Goal: Information Seeking & Learning: Learn about a topic

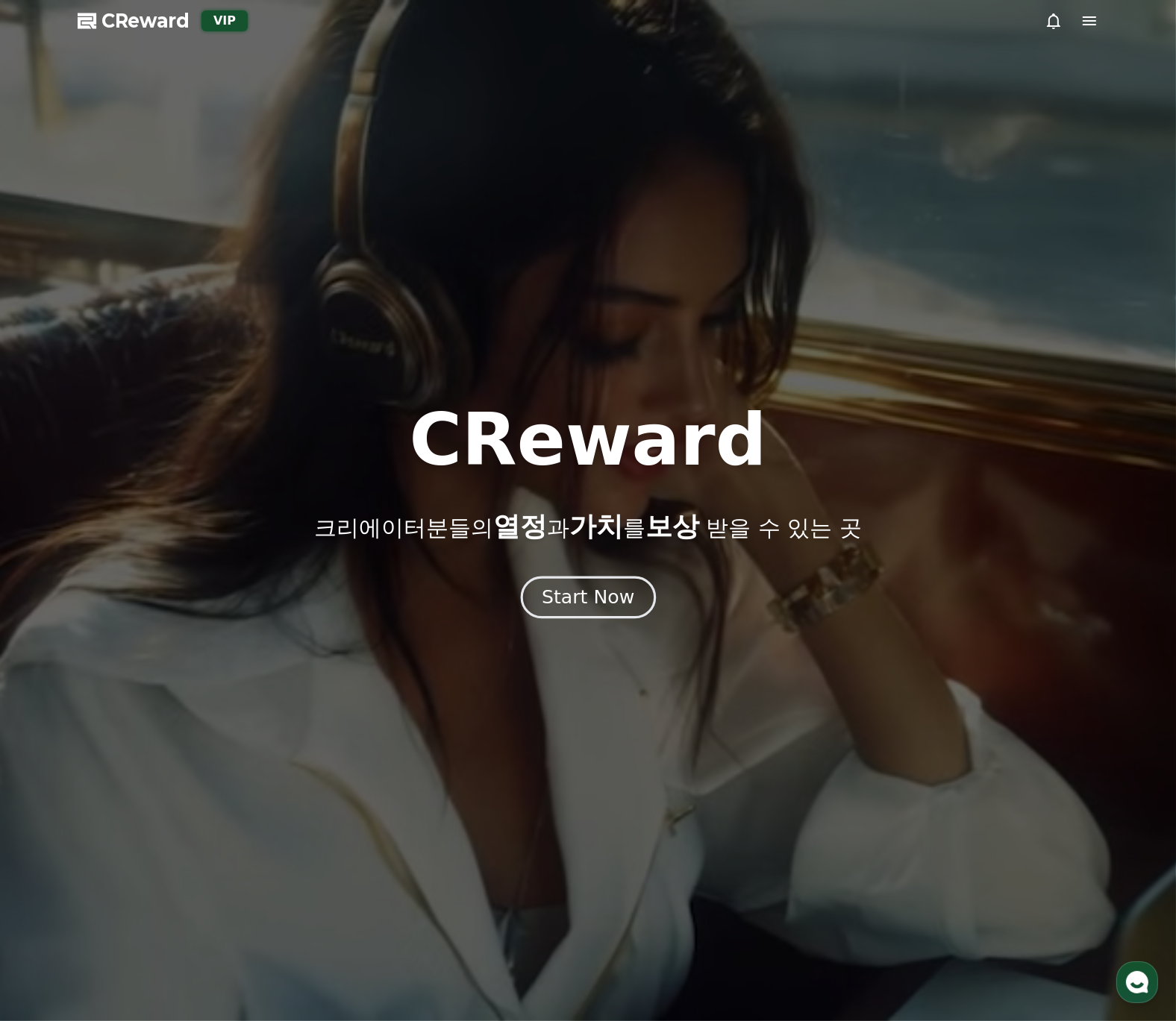
click at [613, 591] on div "Start Now" at bounding box center [588, 598] width 93 height 26
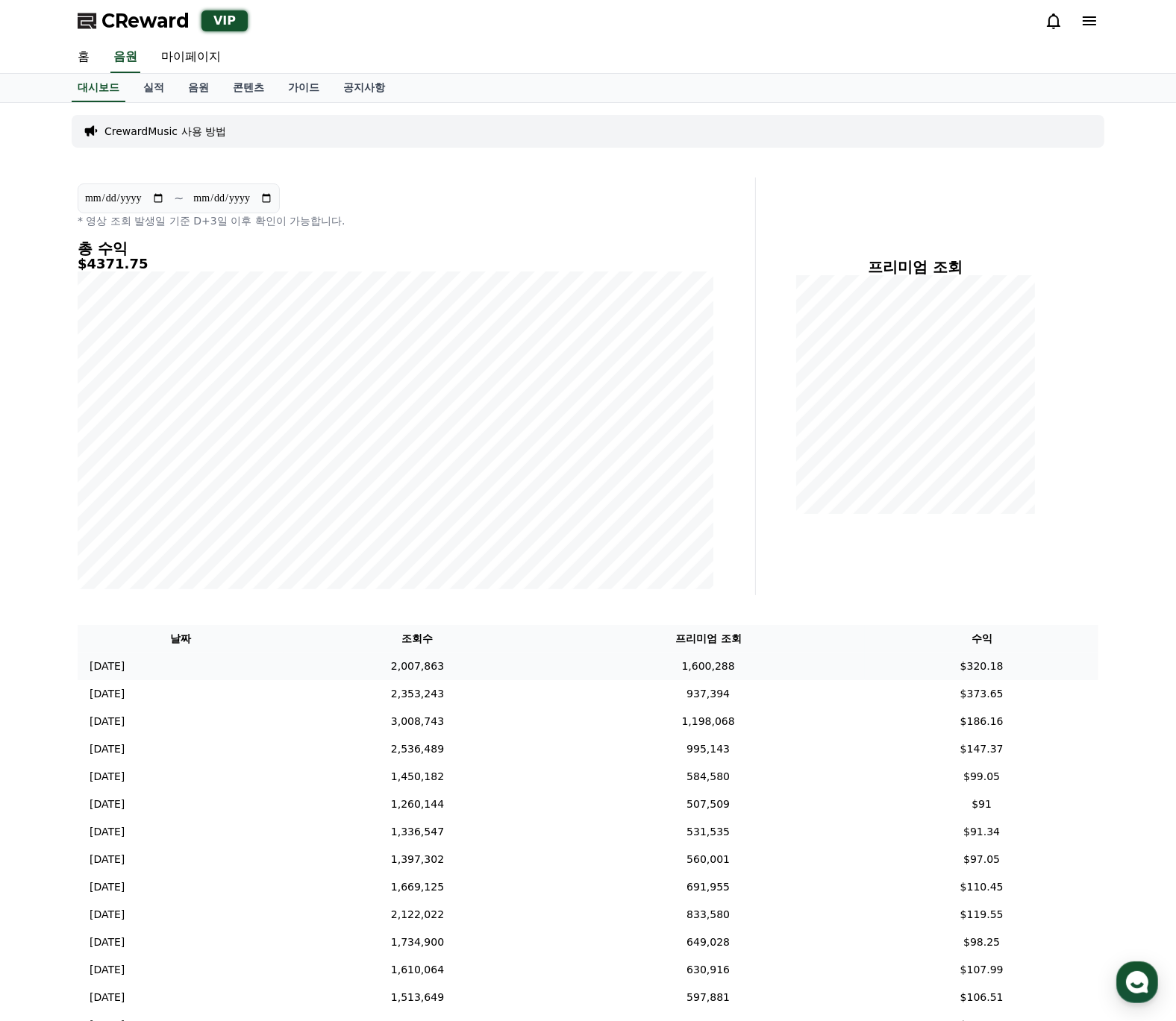
click at [779, 661] on td "1,600,288" at bounding box center [707, 666] width 314 height 27
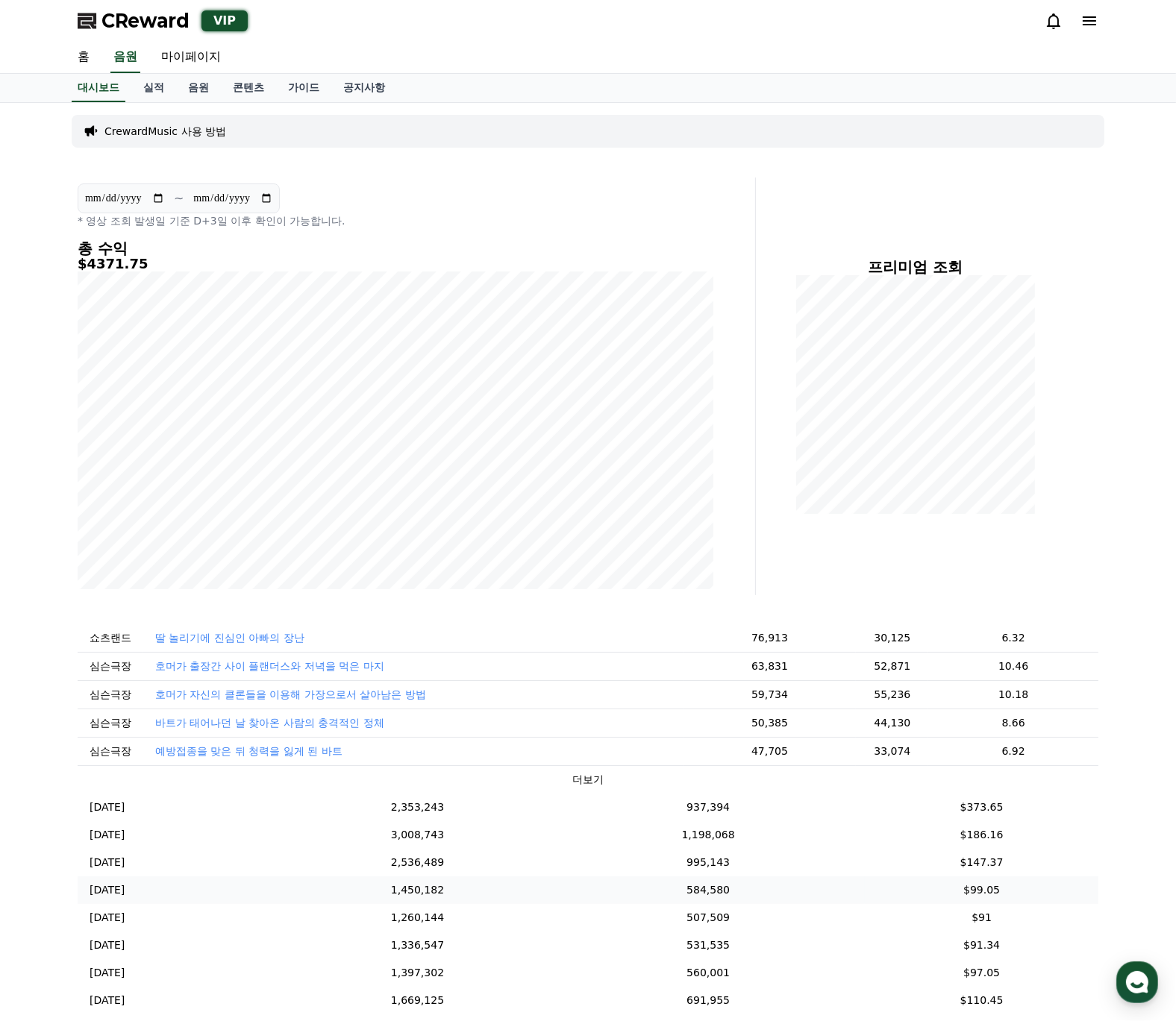
scroll to position [236, 0]
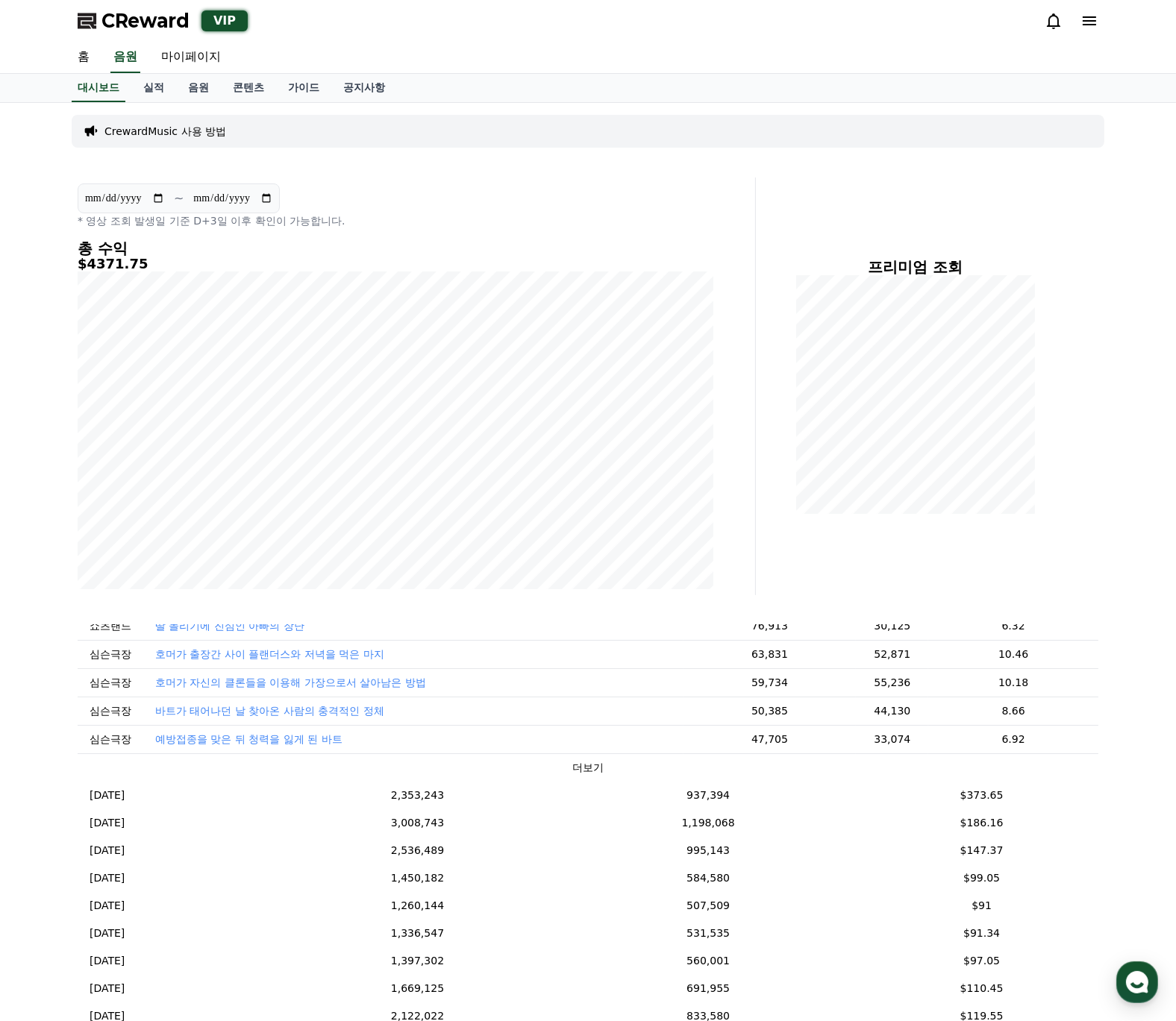
click at [590, 765] on button "더보기" at bounding box center [588, 768] width 31 height 15
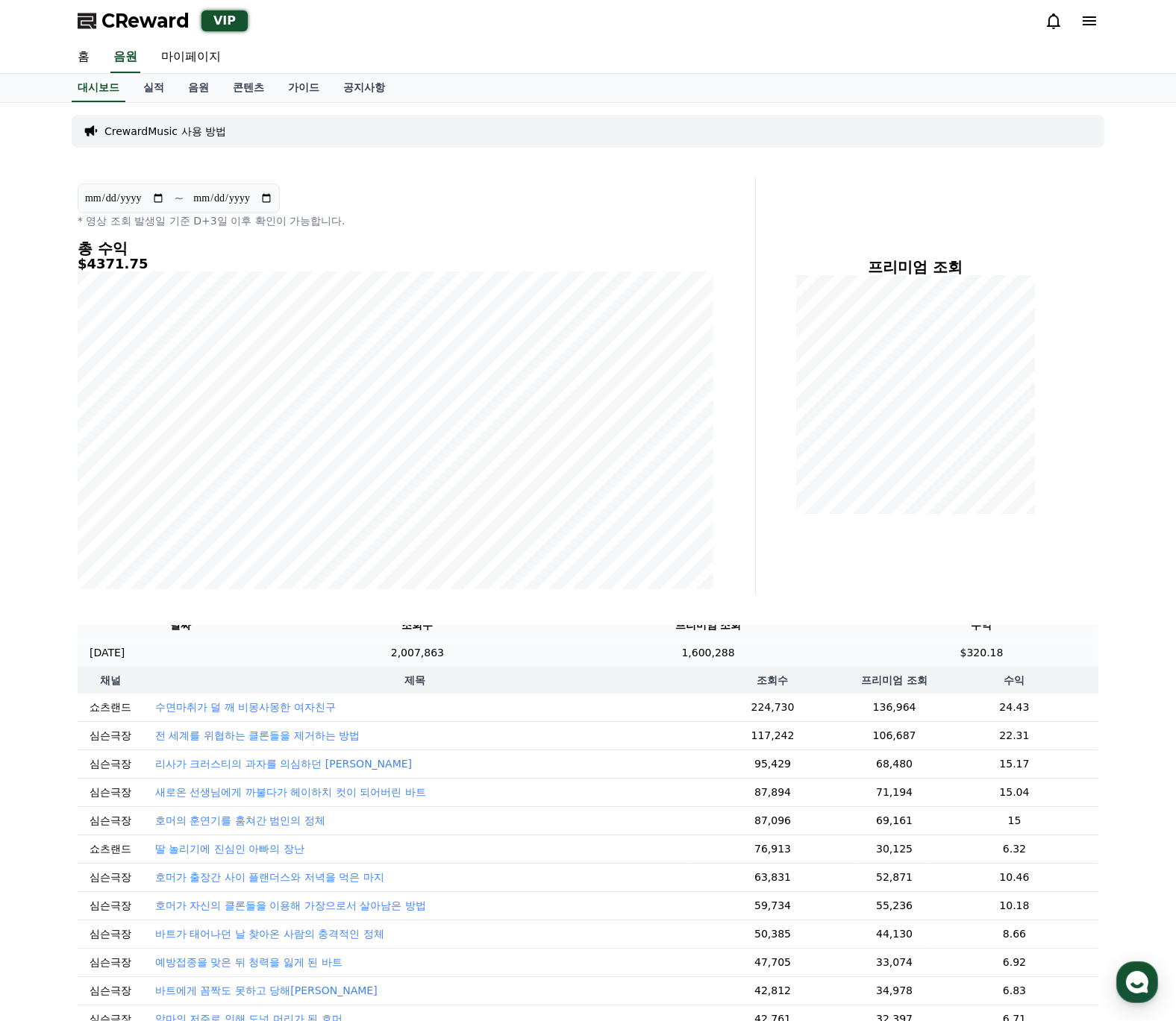
scroll to position [0, 0]
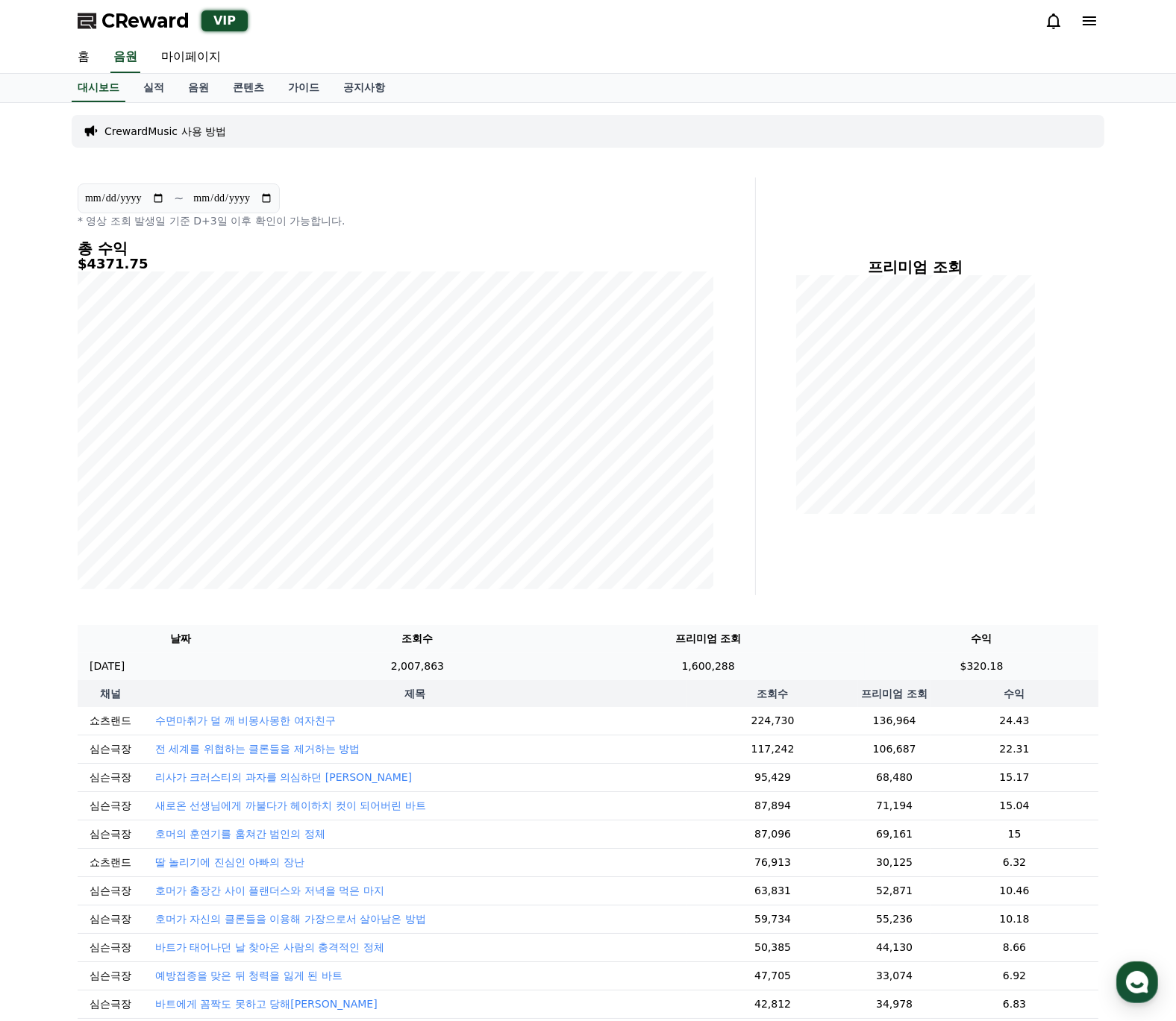
click at [774, 662] on td "1,600,288" at bounding box center [707, 666] width 314 height 27
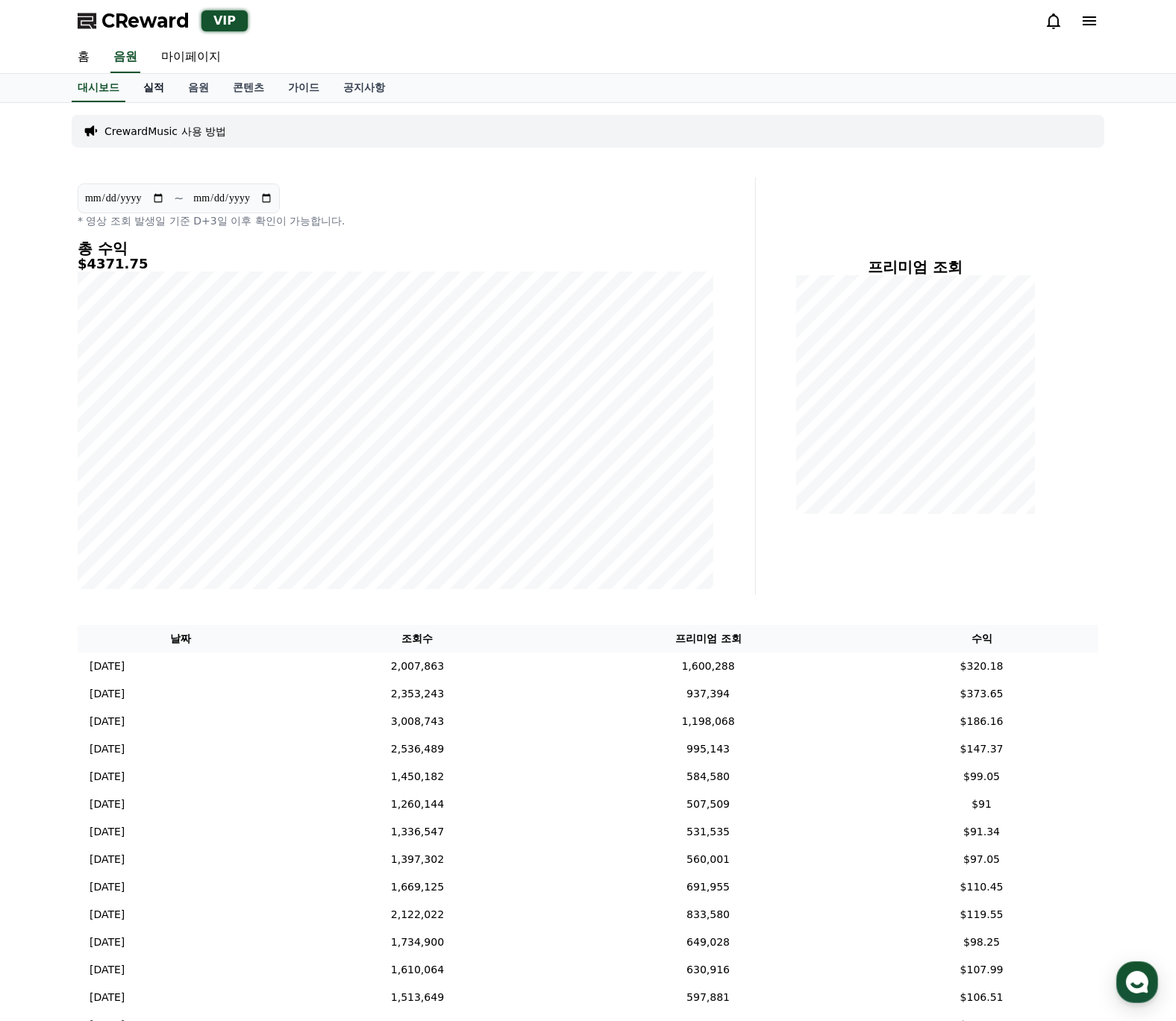
click at [155, 92] on link "실적" at bounding box center [153, 88] width 45 height 28
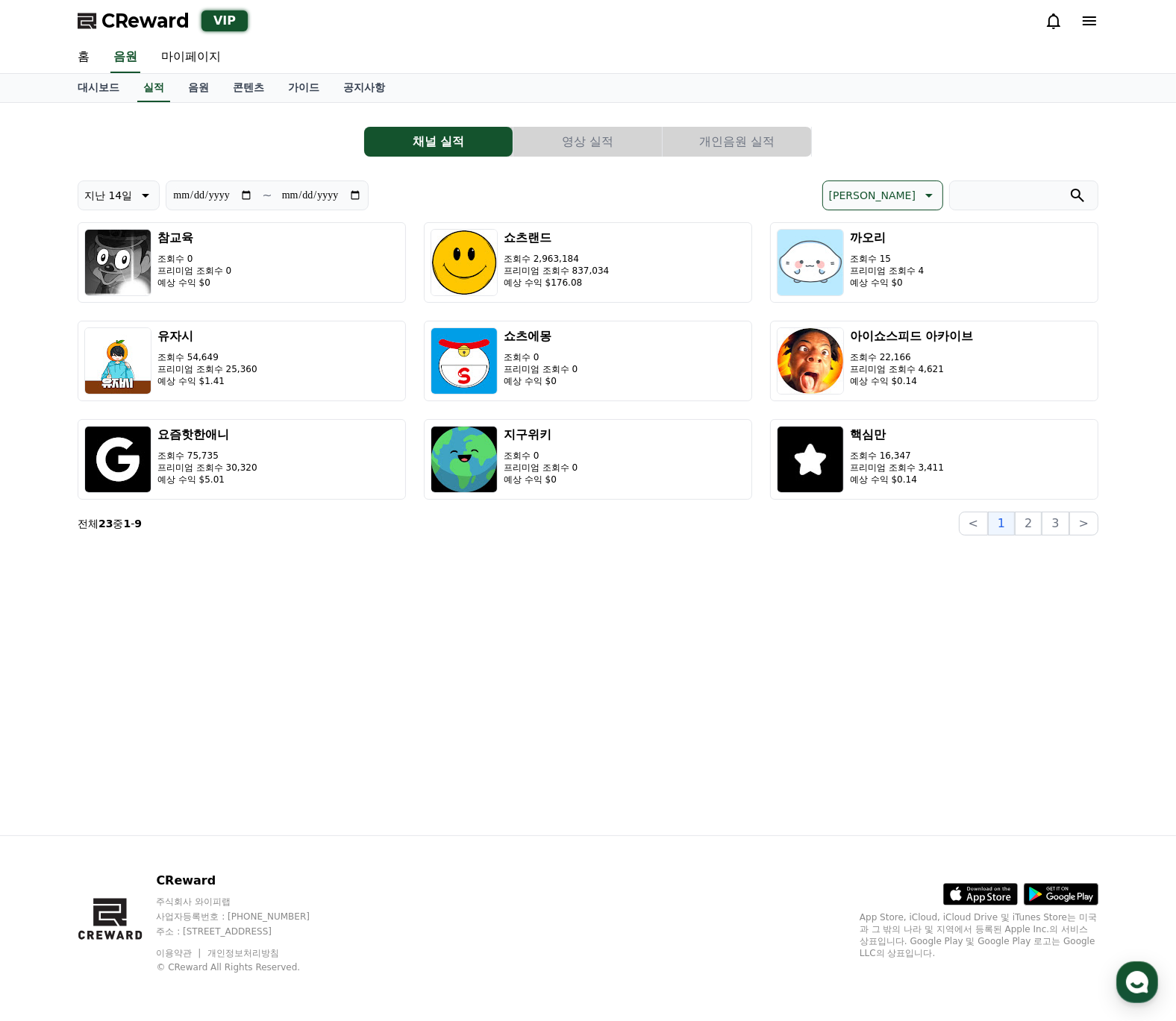
click at [775, 145] on button "개인음원 실적" at bounding box center [736, 141] width 149 height 30
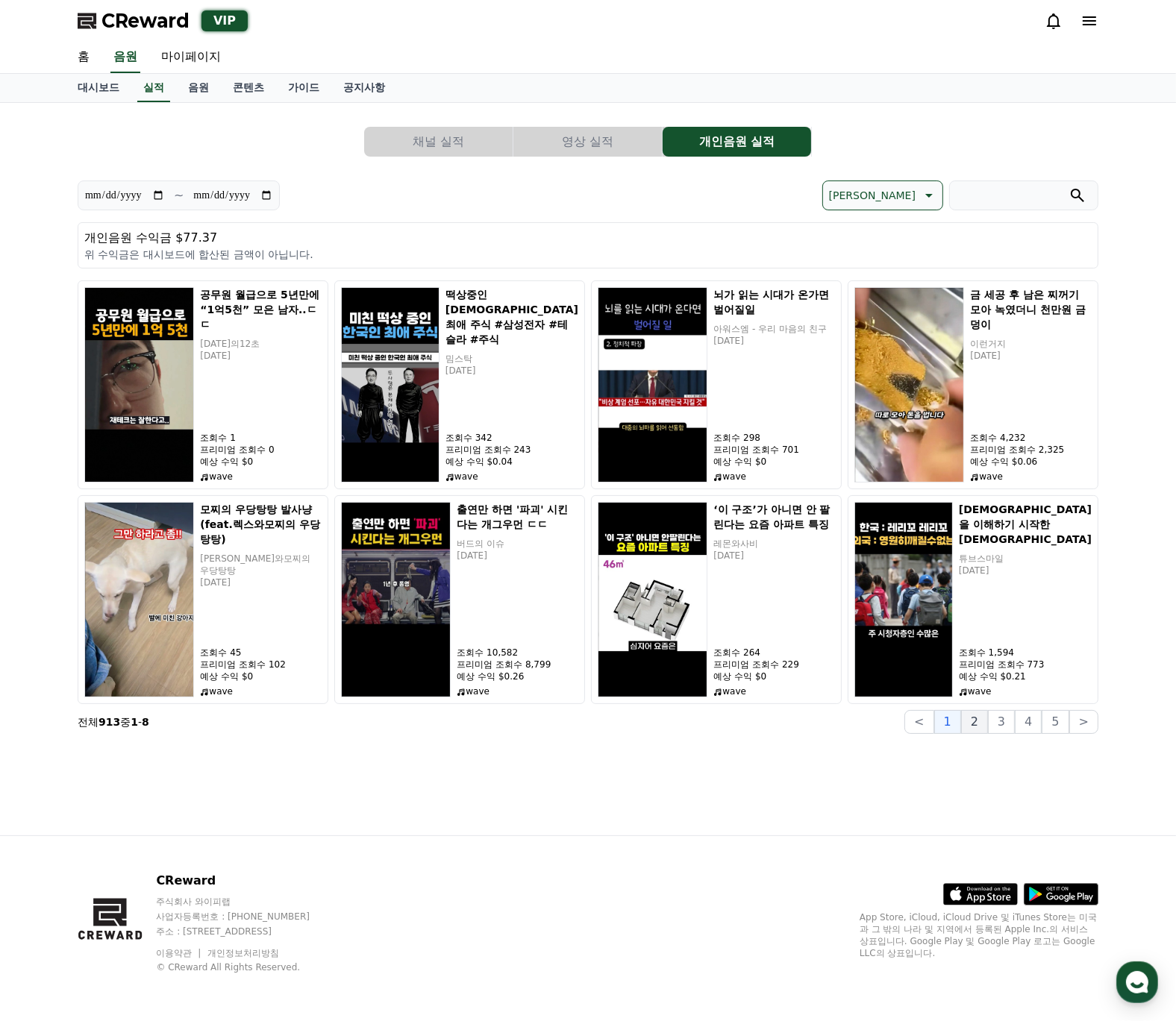
click at [985, 726] on button "2" at bounding box center [974, 722] width 27 height 24
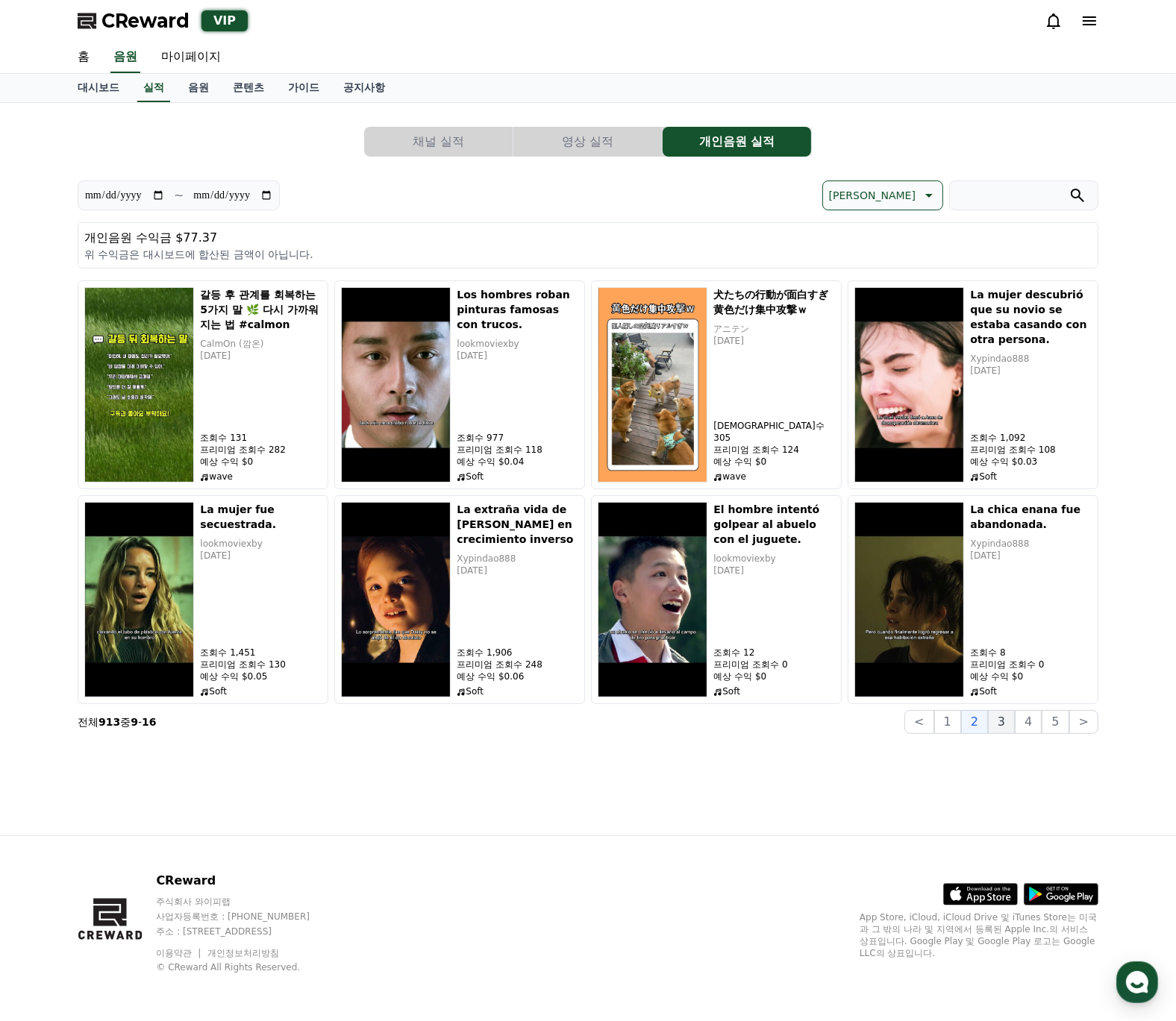
click at [1011, 731] on button "3" at bounding box center [1002, 722] width 27 height 24
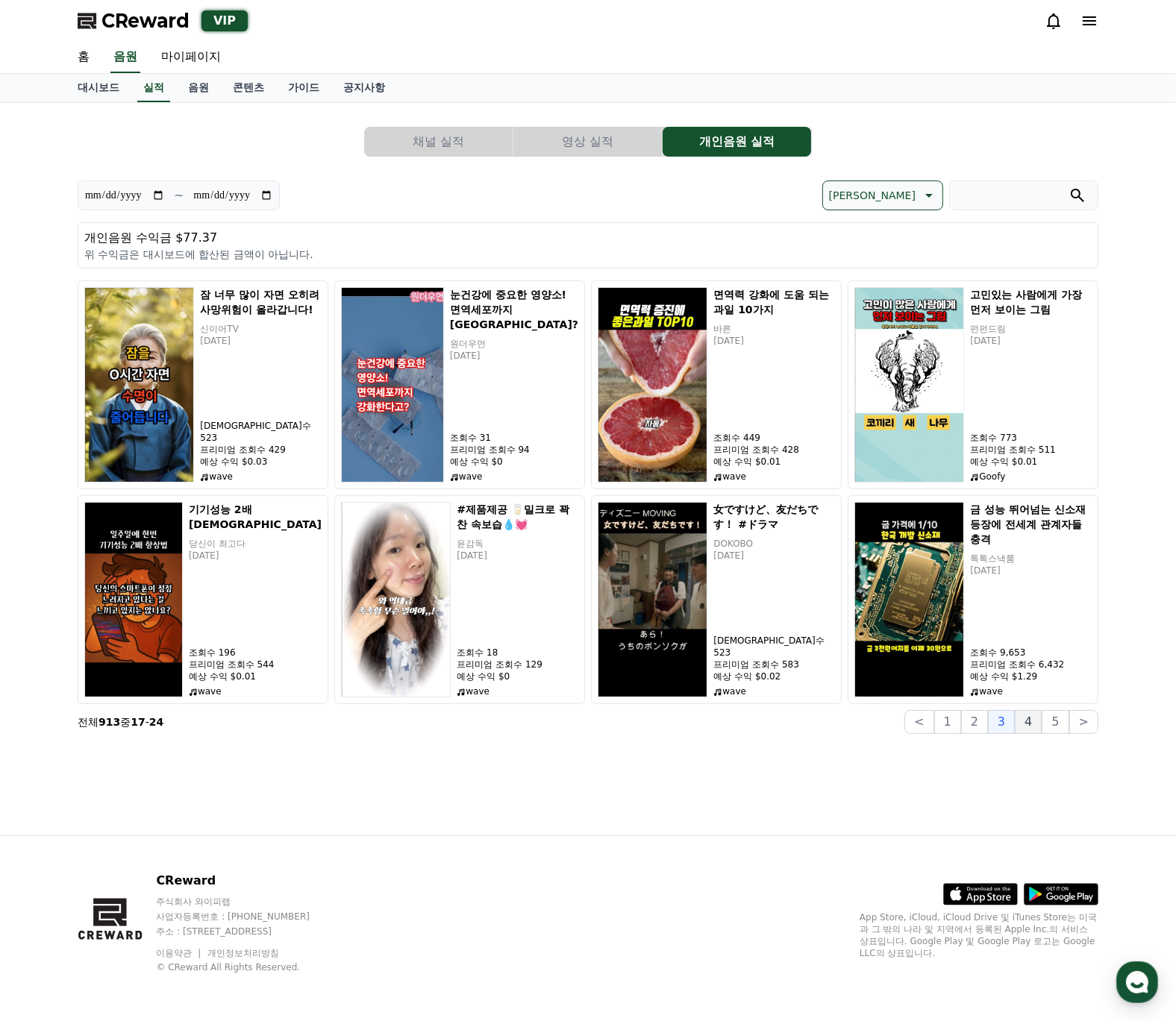
click at [1029, 726] on button "4" at bounding box center [1028, 722] width 27 height 24
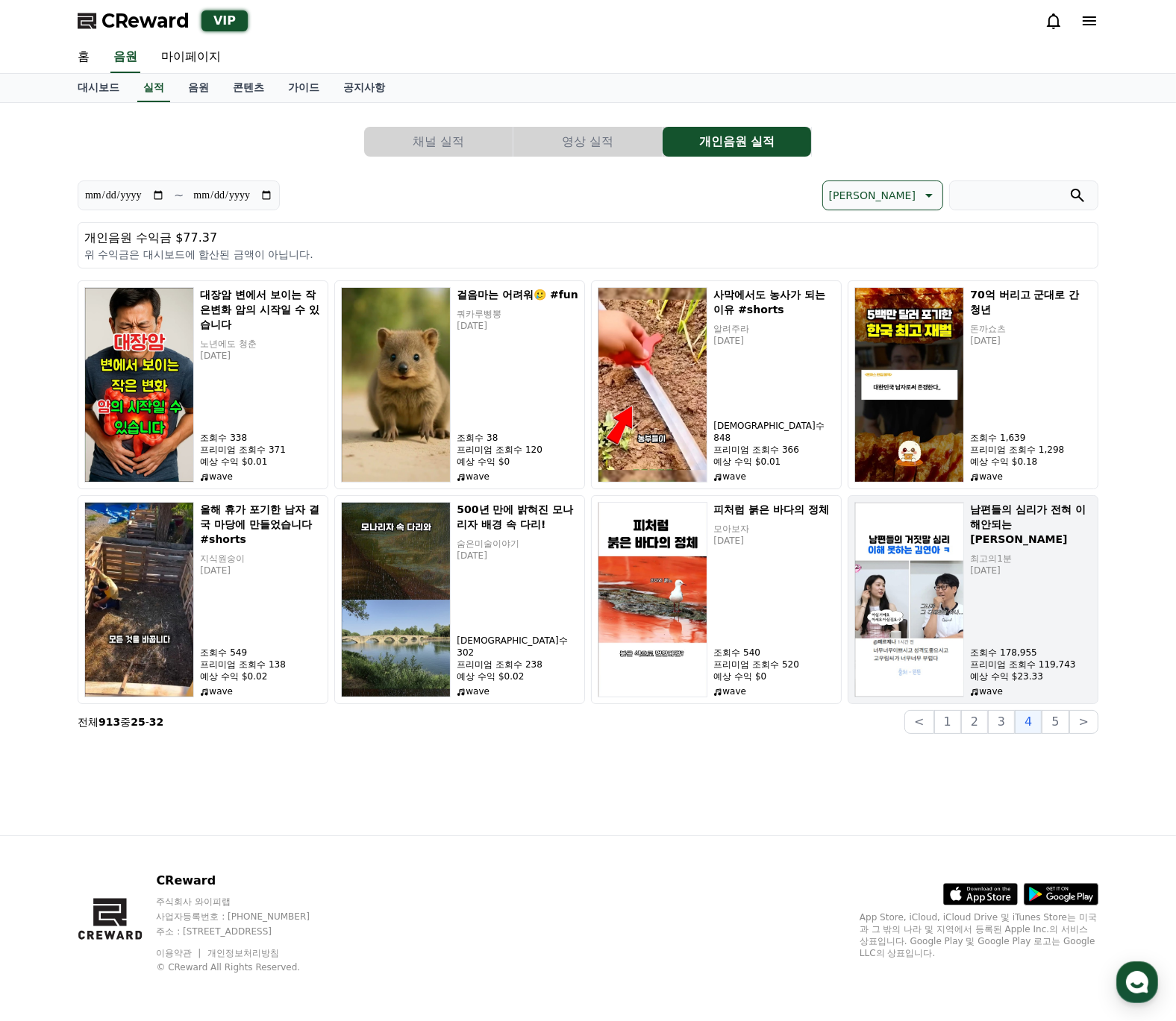
click at [1060, 663] on p "프리미엄 조회수 119,743" at bounding box center [1031, 665] width 122 height 12
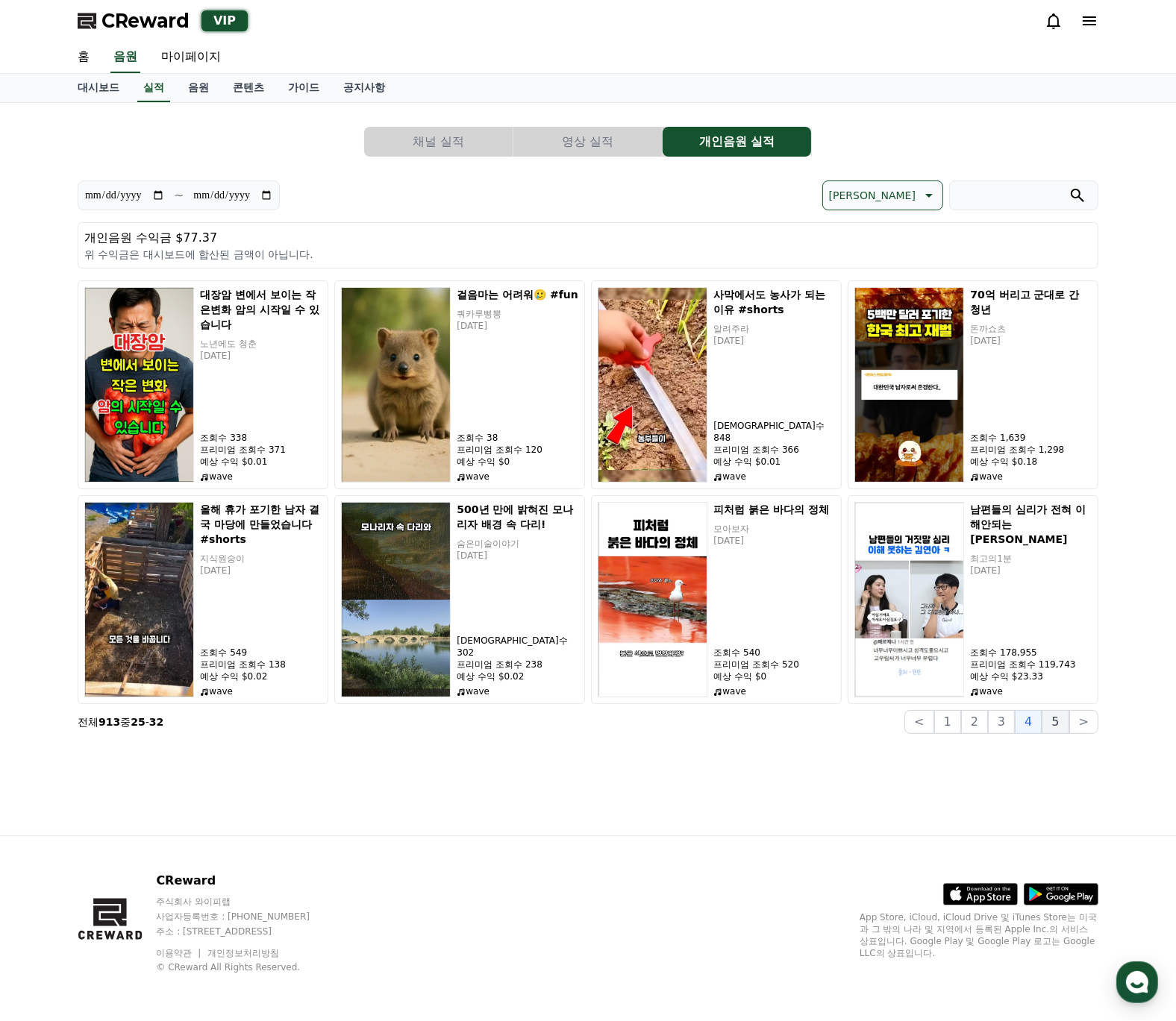
click at [1063, 729] on button "5" at bounding box center [1055, 722] width 27 height 24
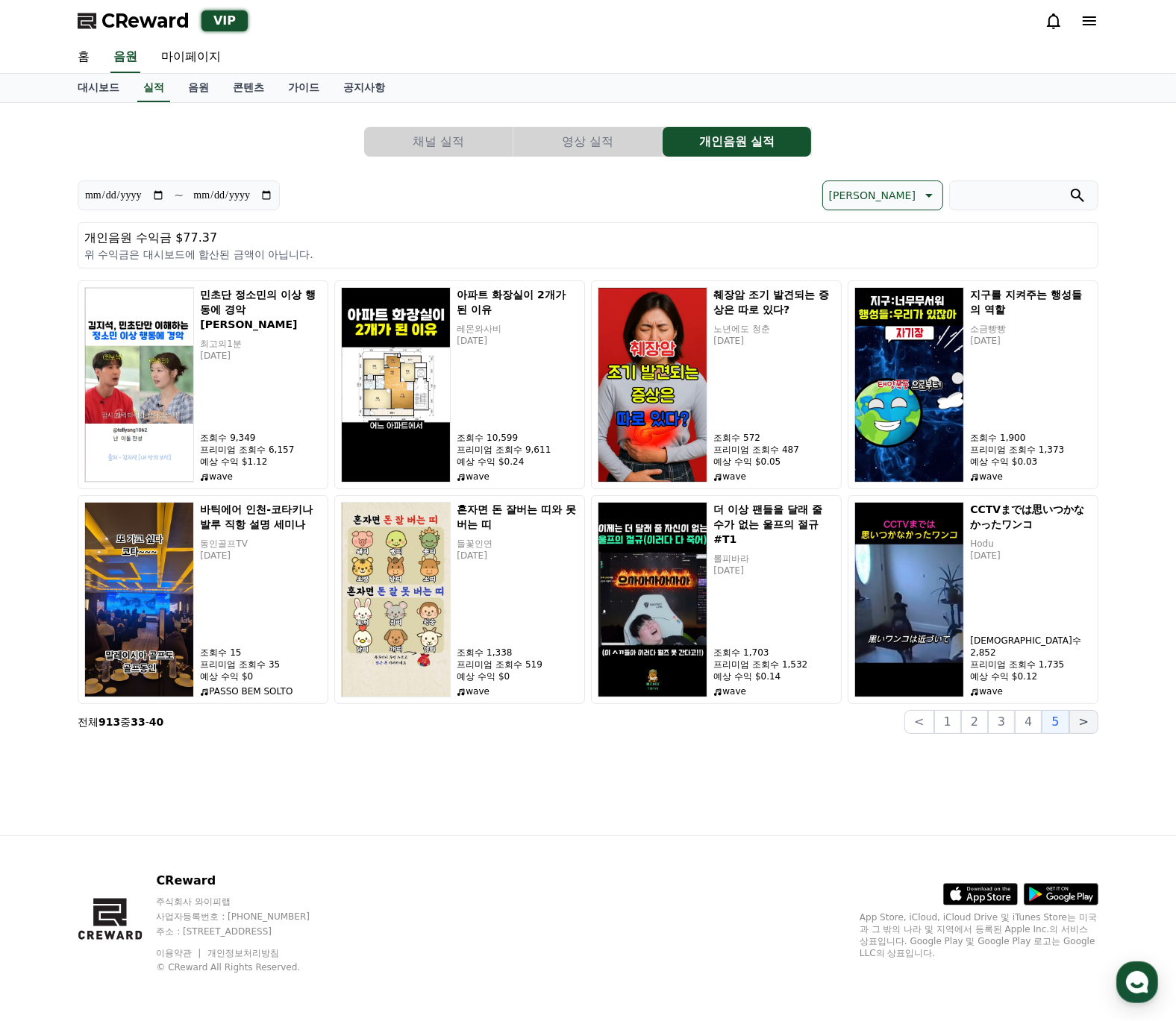
click at [1080, 726] on button ">" at bounding box center [1083, 722] width 29 height 24
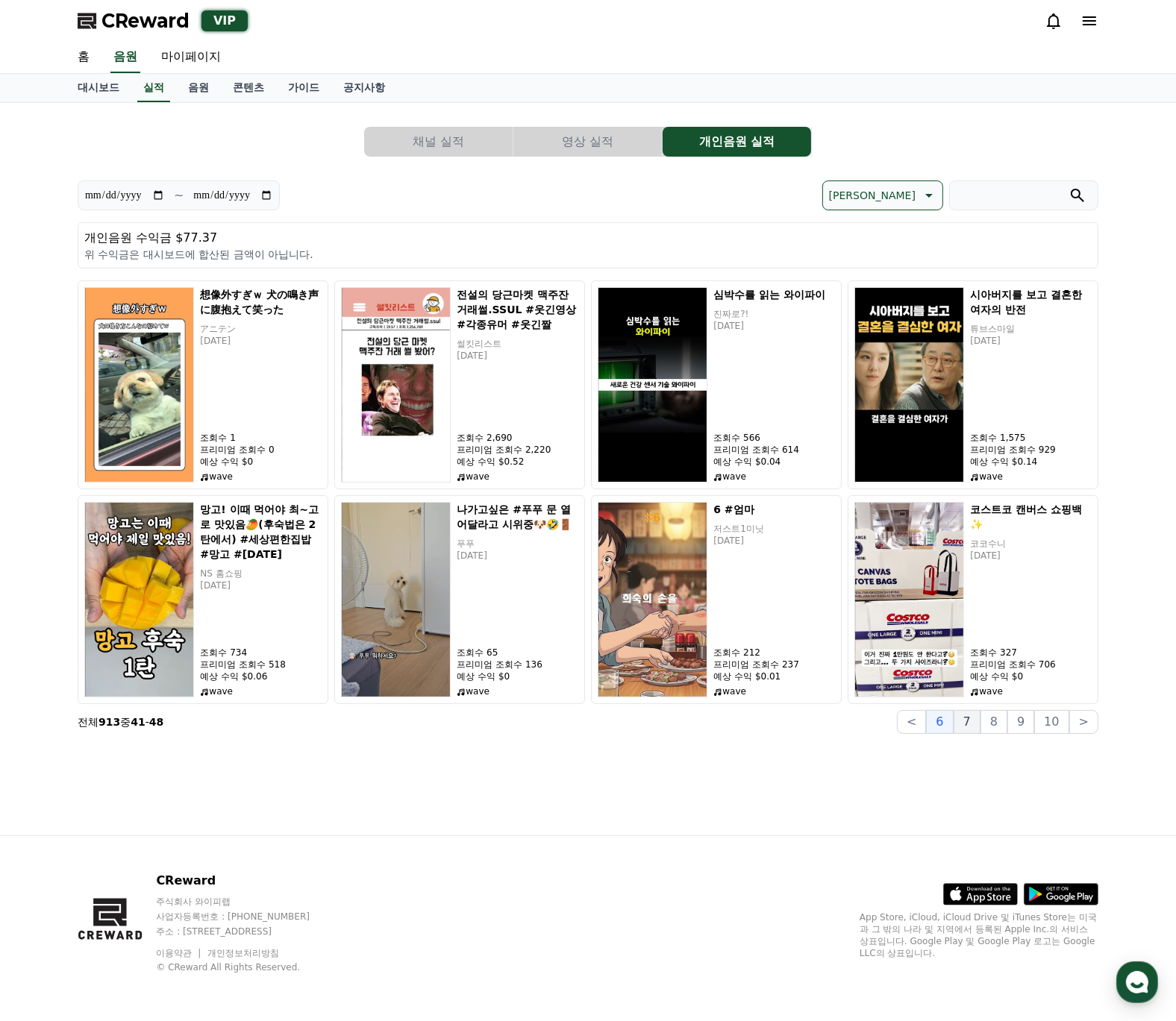
click at [976, 726] on button "7" at bounding box center [967, 722] width 27 height 24
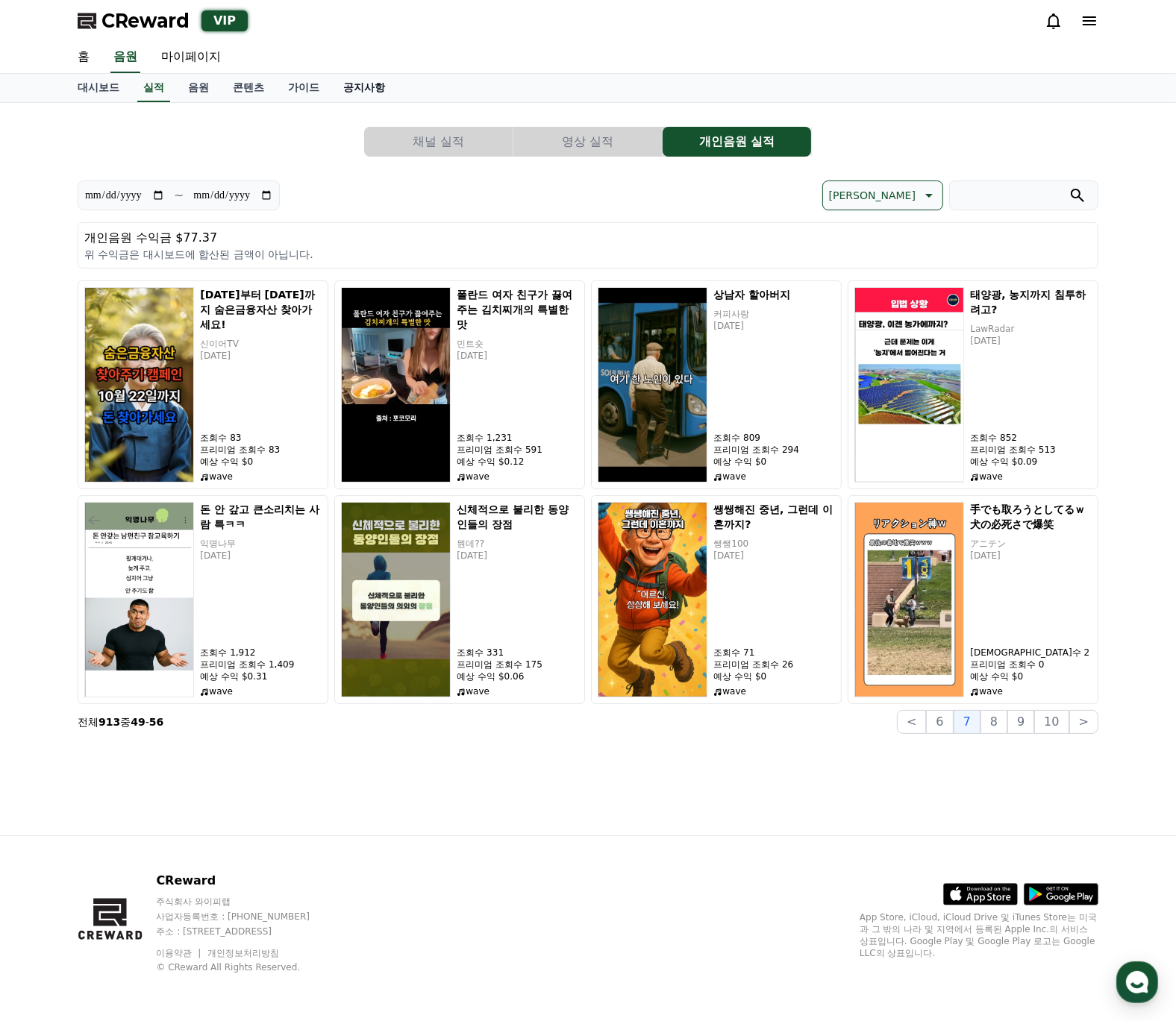
click at [356, 88] on link "공지사항" at bounding box center [364, 88] width 65 height 28
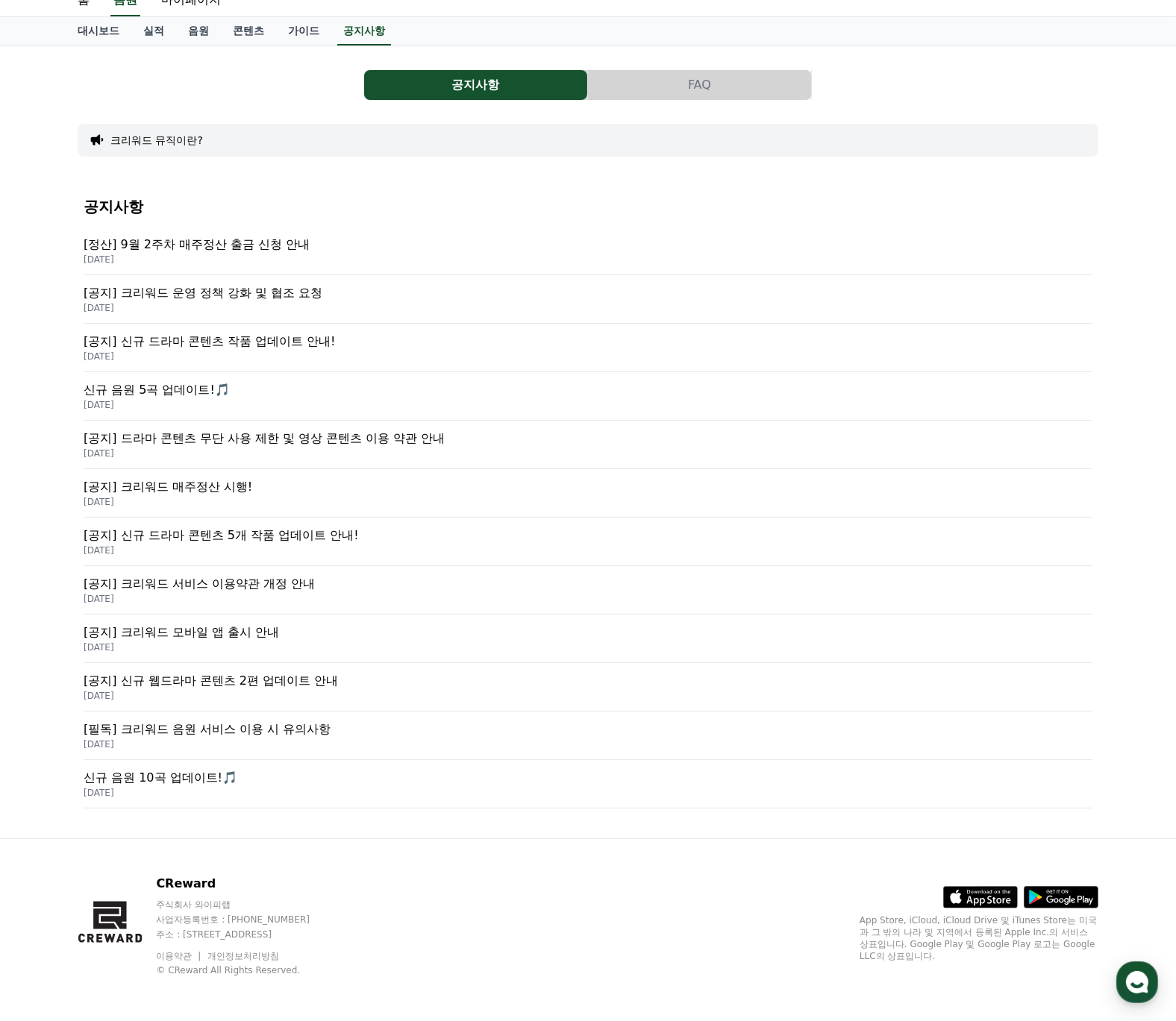
scroll to position [59, 0]
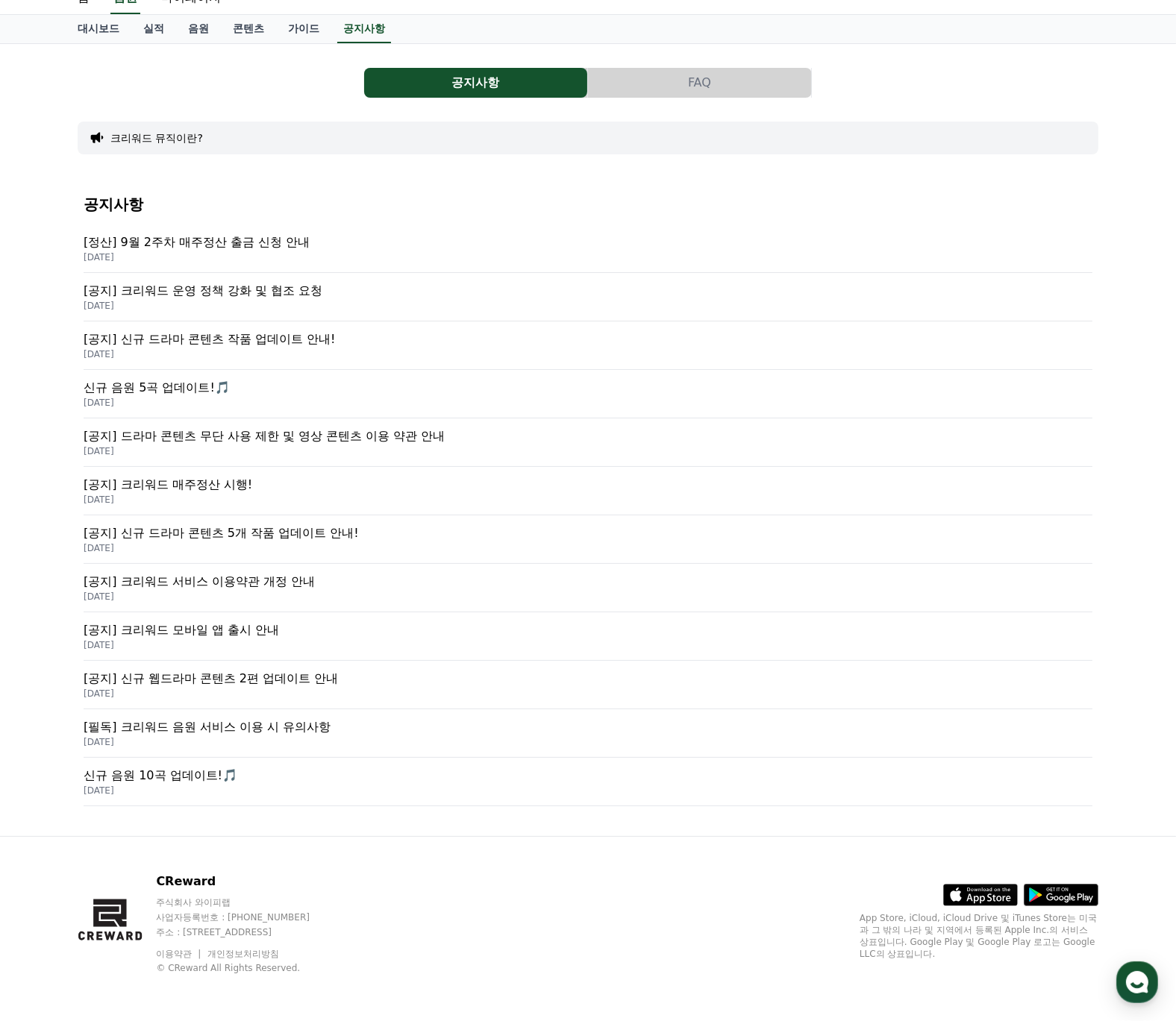
click at [711, 72] on button "FAQ" at bounding box center [699, 82] width 223 height 30
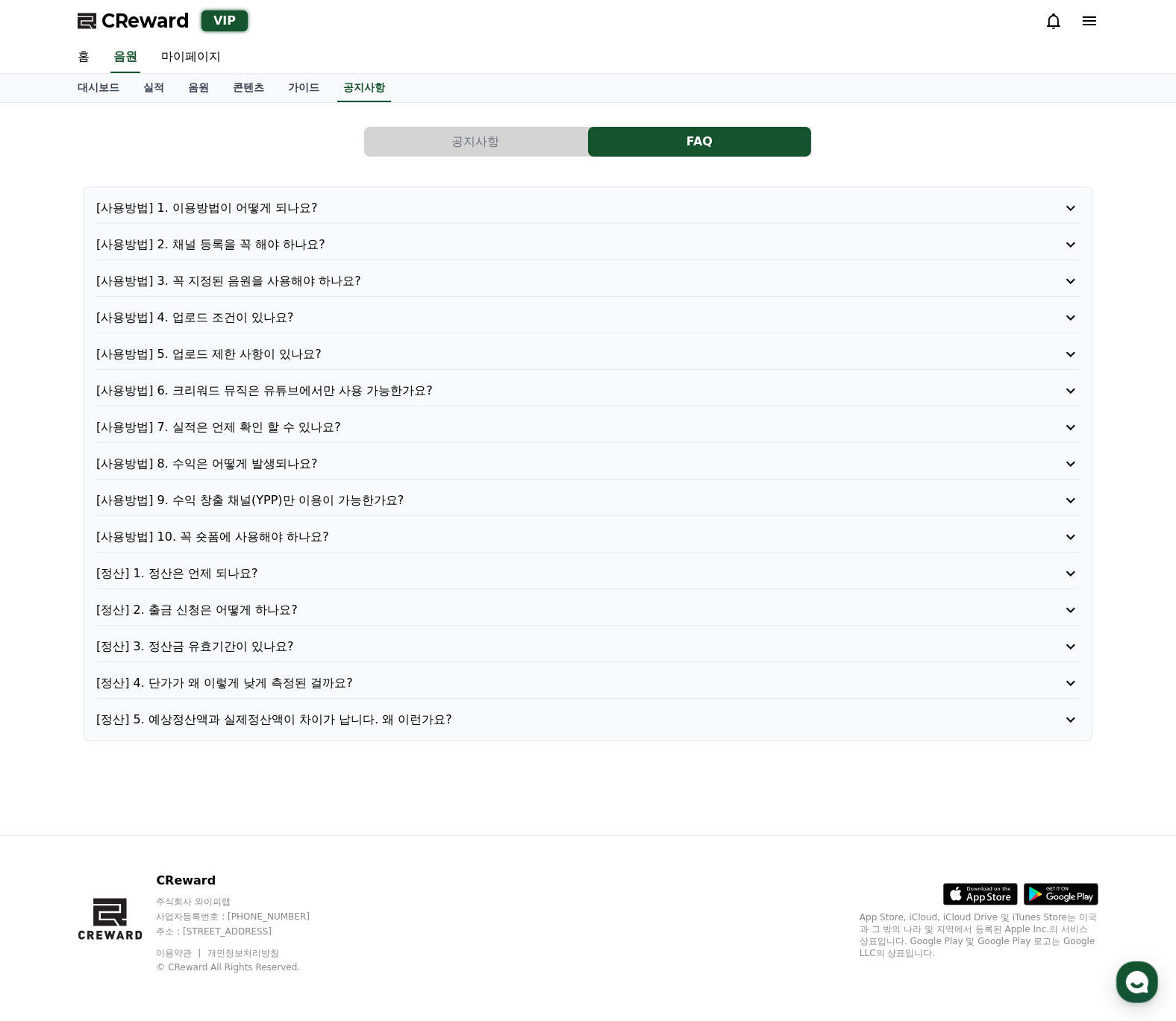
click at [506, 96] on div "대시보드 실적 음원 콘텐츠 가이드 공지사항" at bounding box center [588, 88] width 1045 height 28
click at [478, 157] on div "공지사항 FAQ [사용방법] 1. 이용방법이 어떻게 되나요? [사용방법] 2. 채널 등록을 꼭 해야 하나요? [사용방법] 3. 꼭 지정된 음원…" at bounding box center [588, 431] width 1020 height 632
click at [486, 146] on button "공지사항" at bounding box center [475, 141] width 223 height 30
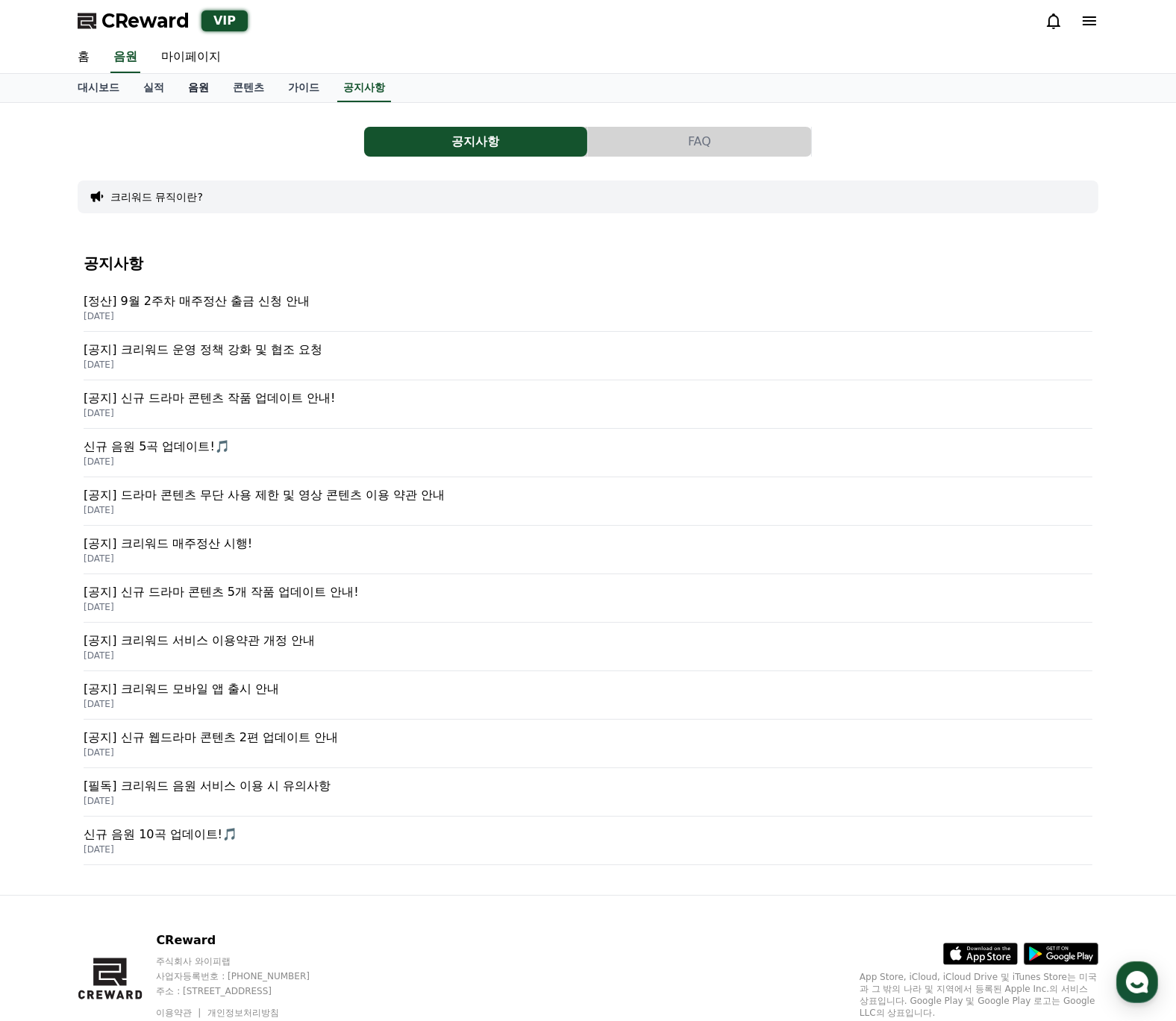
click at [182, 82] on link "음원" at bounding box center [198, 88] width 45 height 28
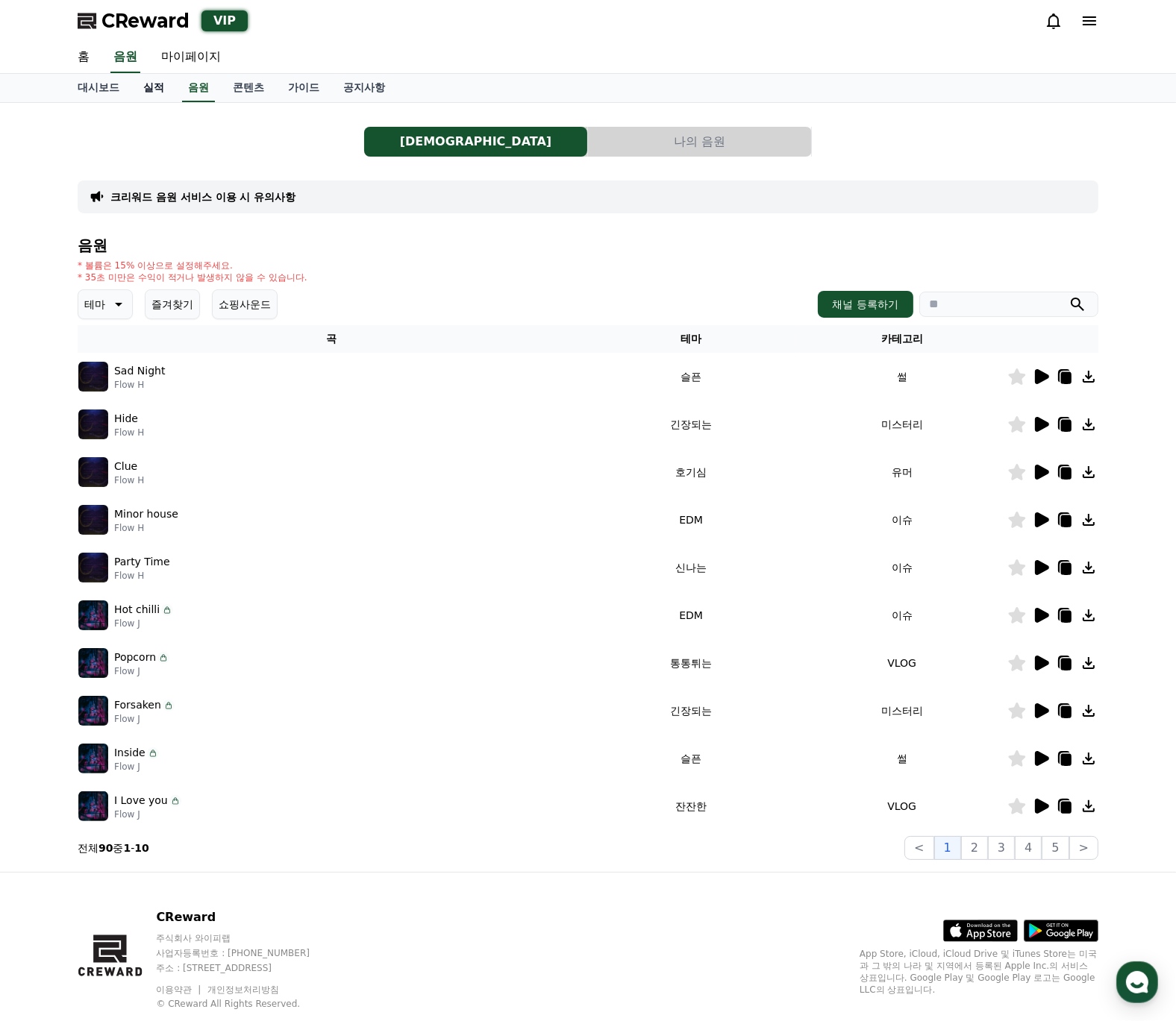
click at [139, 86] on link "실적" at bounding box center [153, 88] width 45 height 28
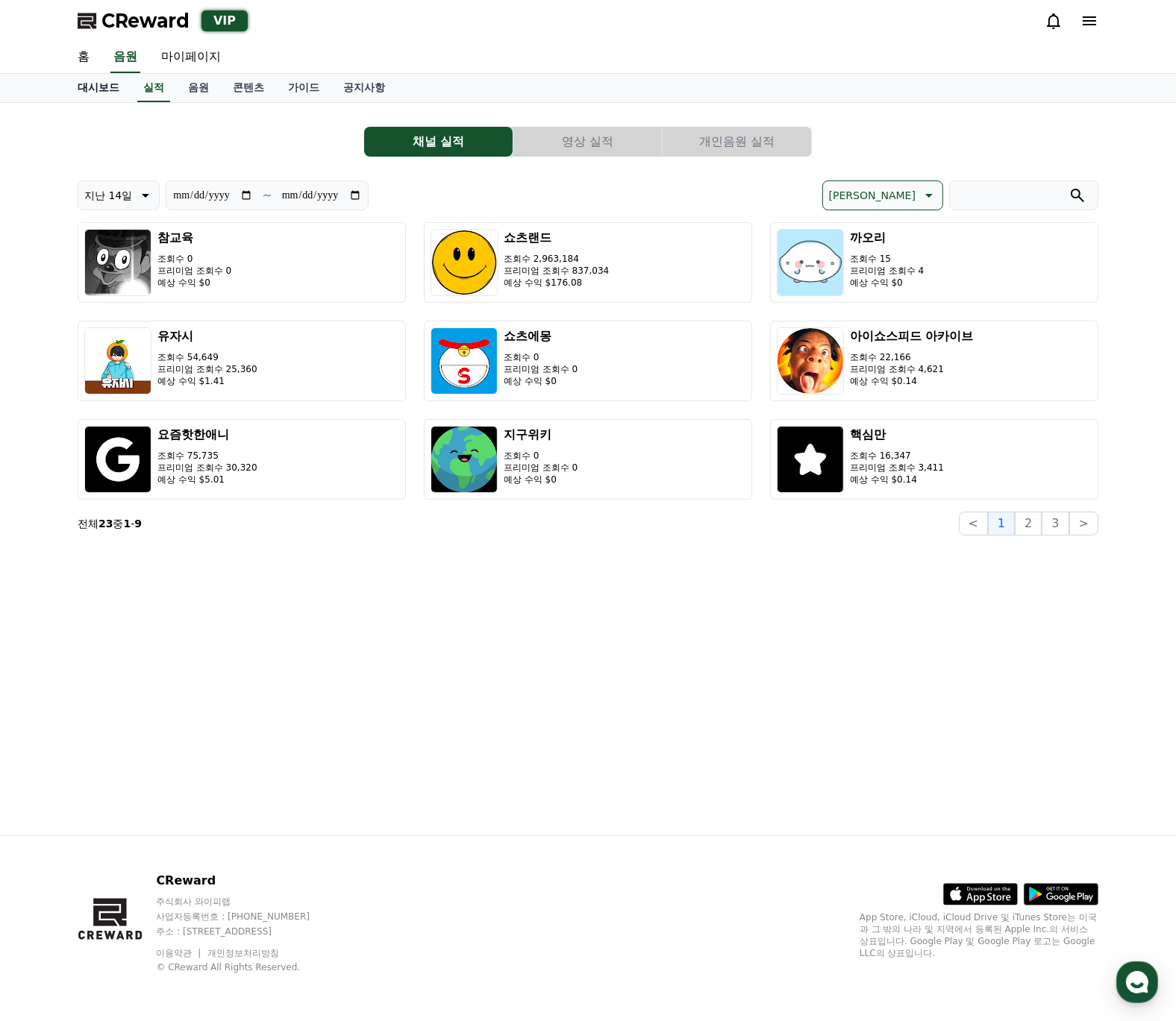
click at [99, 87] on link "대시보드" at bounding box center [98, 88] width 65 height 28
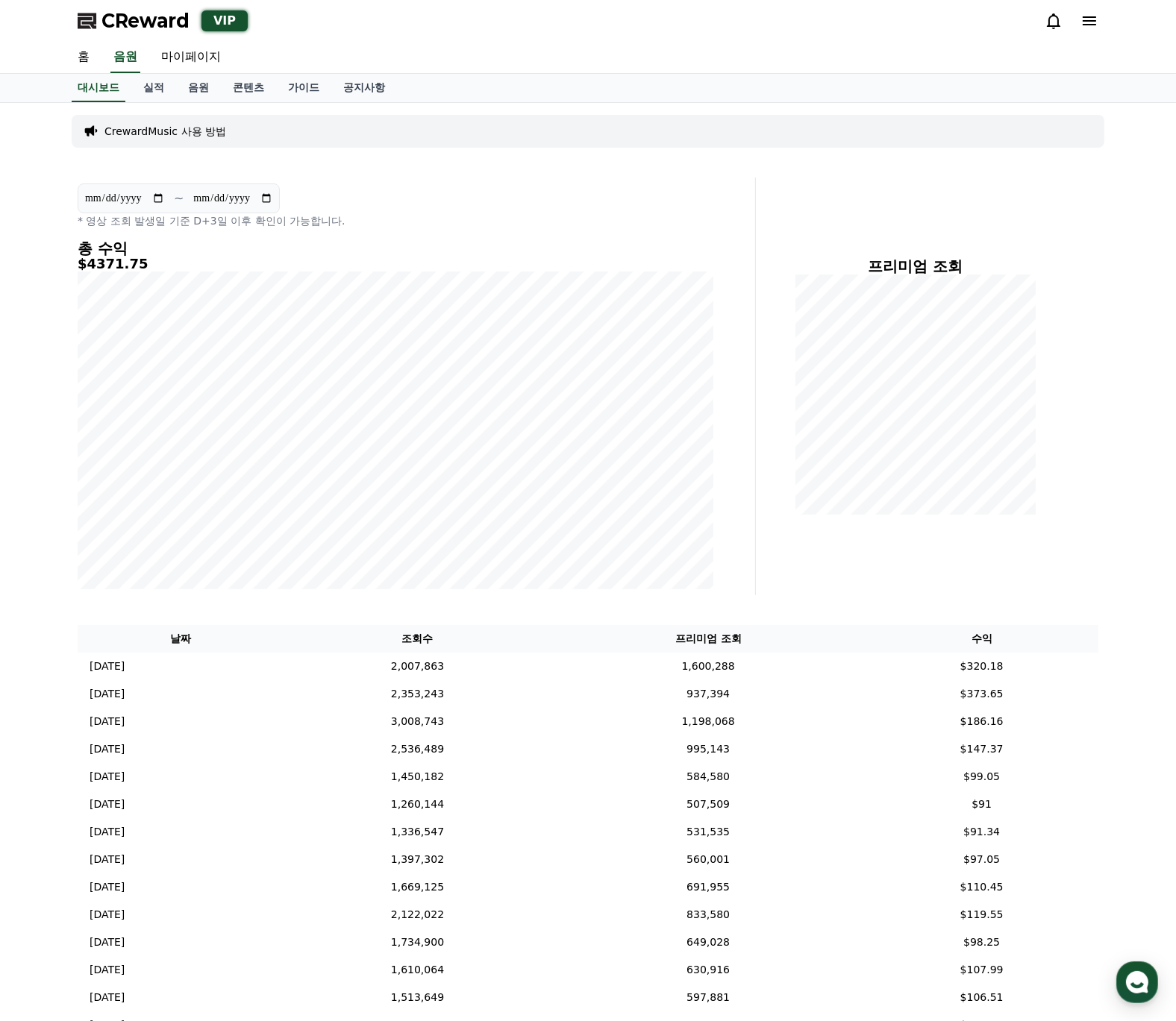
click at [769, 451] on div at bounding box center [915, 394] width 295 height 241
click at [196, 62] on link "마이페이지" at bounding box center [191, 57] width 83 height 31
select select "**********"
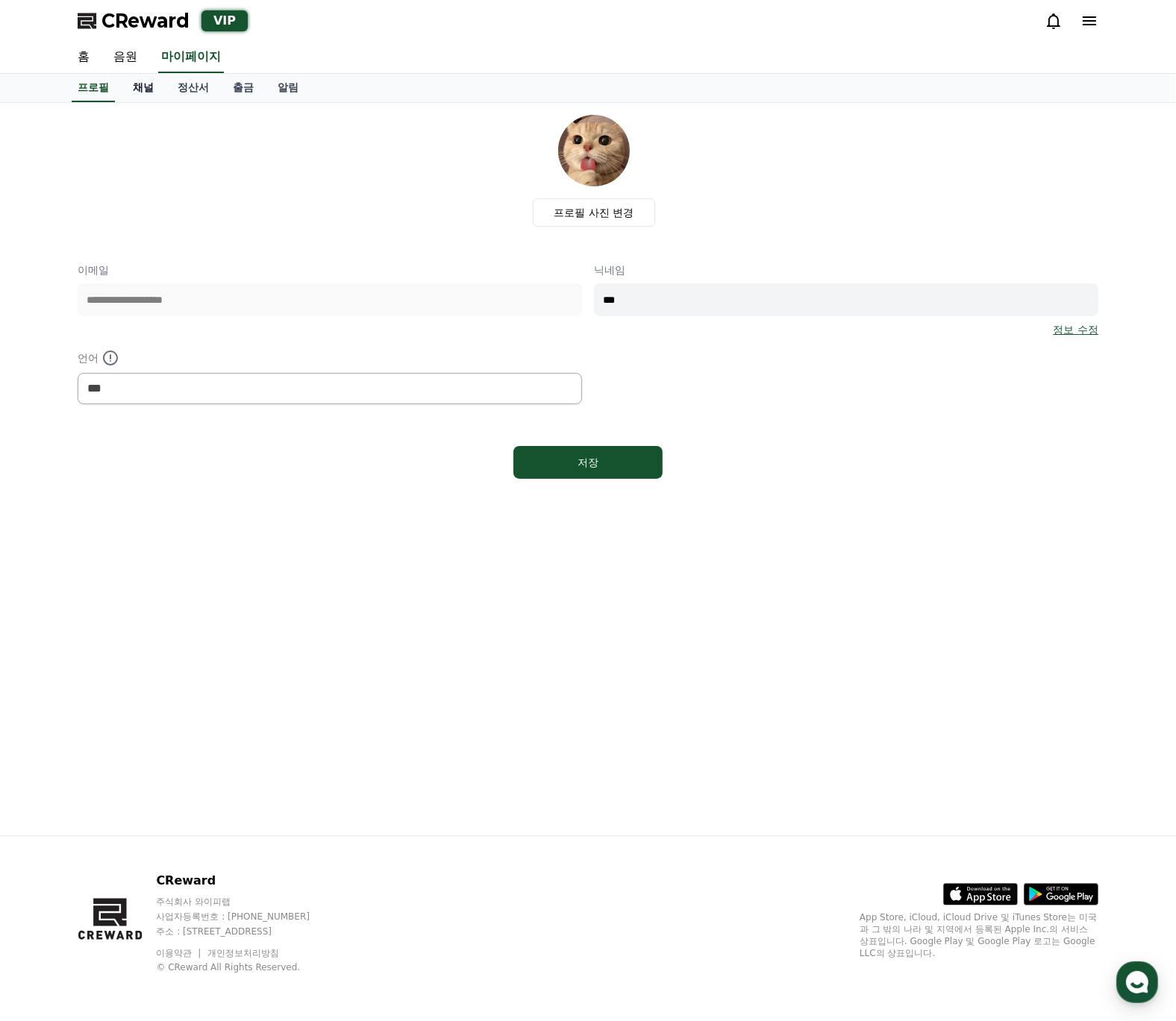
click at [145, 90] on link "채널" at bounding box center [143, 88] width 45 height 28
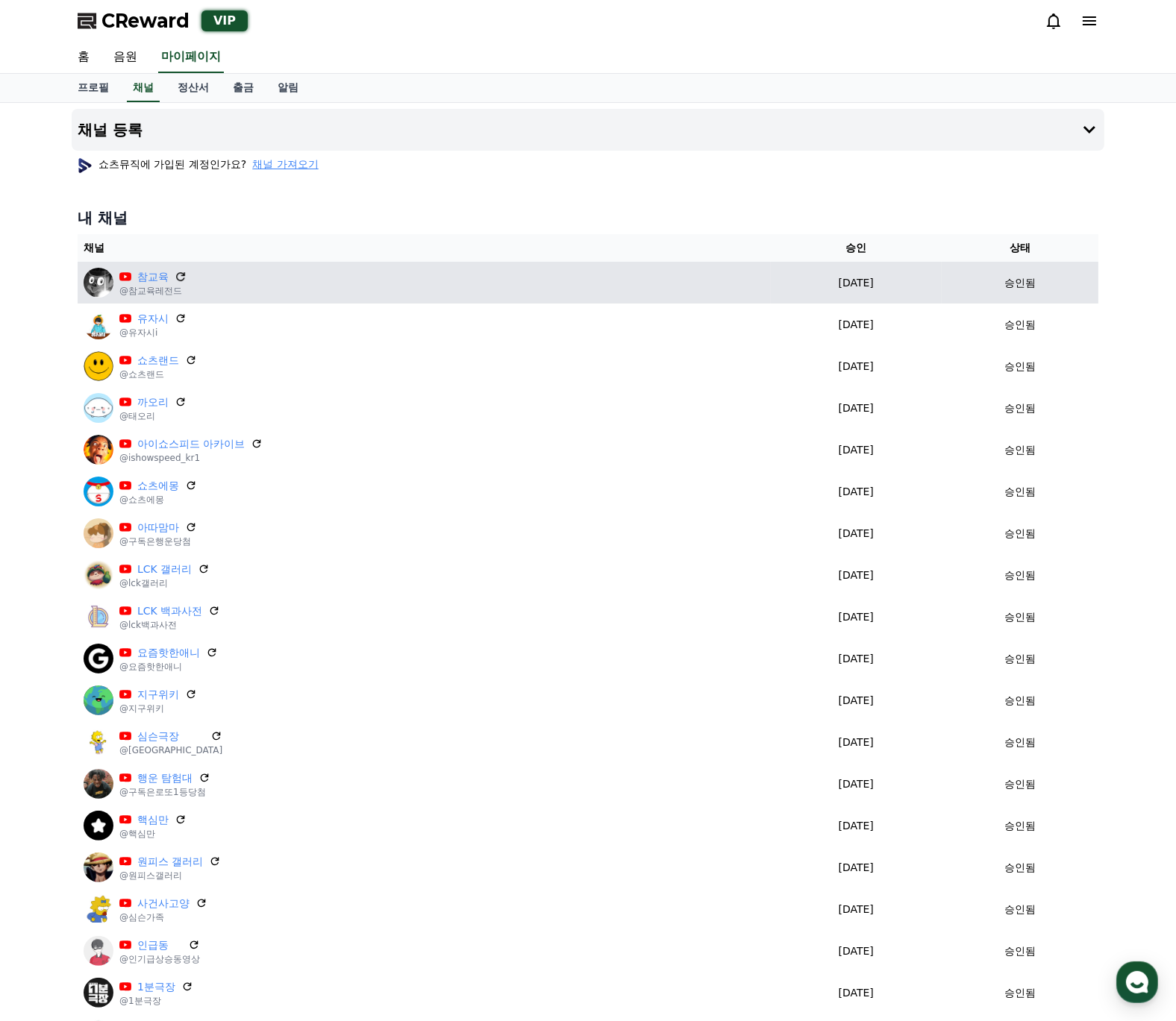
click at [179, 274] on icon at bounding box center [180, 277] width 14 height 14
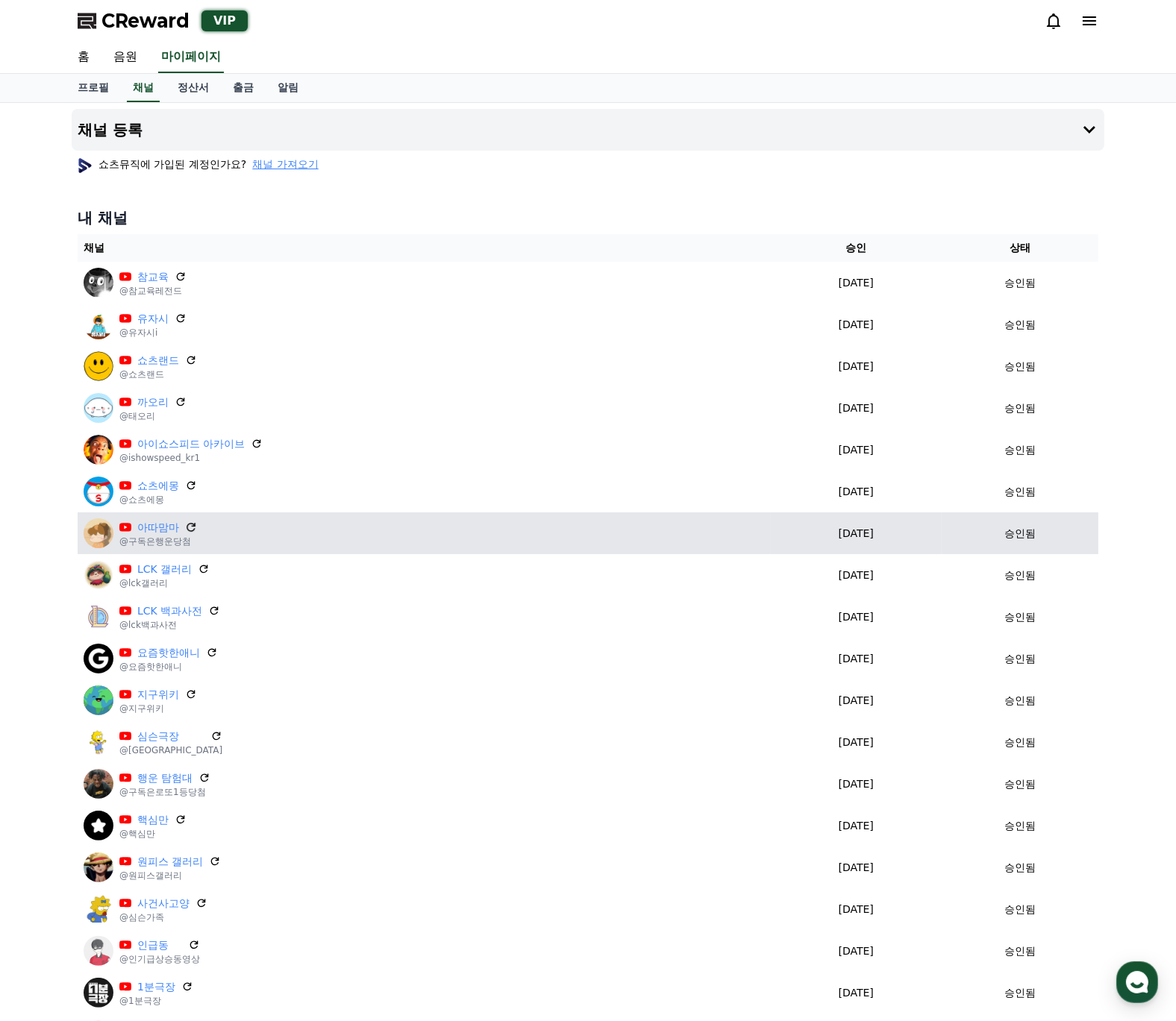
click at [192, 529] on icon at bounding box center [191, 528] width 14 height 14
click at [161, 526] on link "아따맘마" at bounding box center [157, 528] width 42 height 15
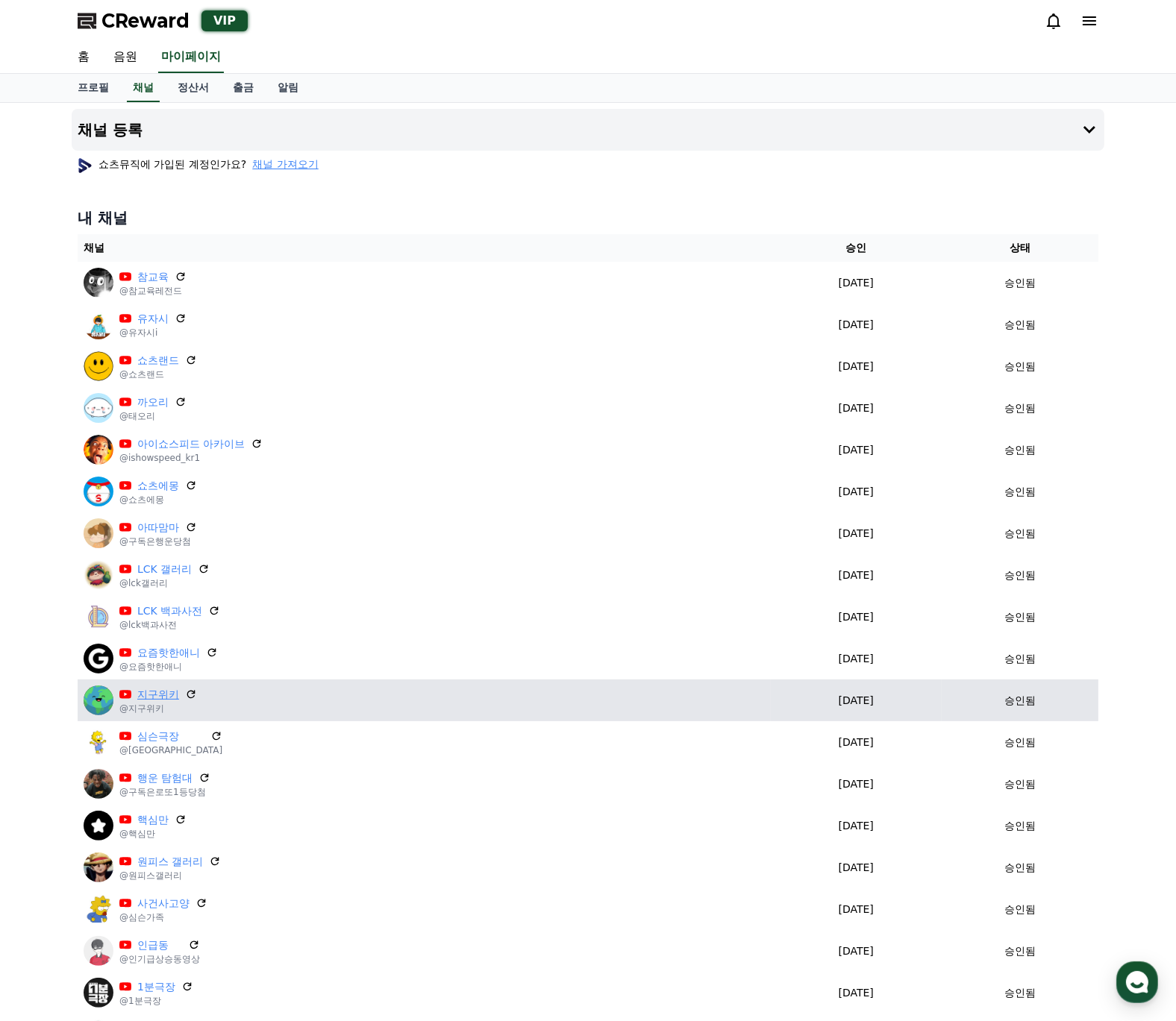
click at [163, 698] on link "지구위키" at bounding box center [157, 695] width 42 height 15
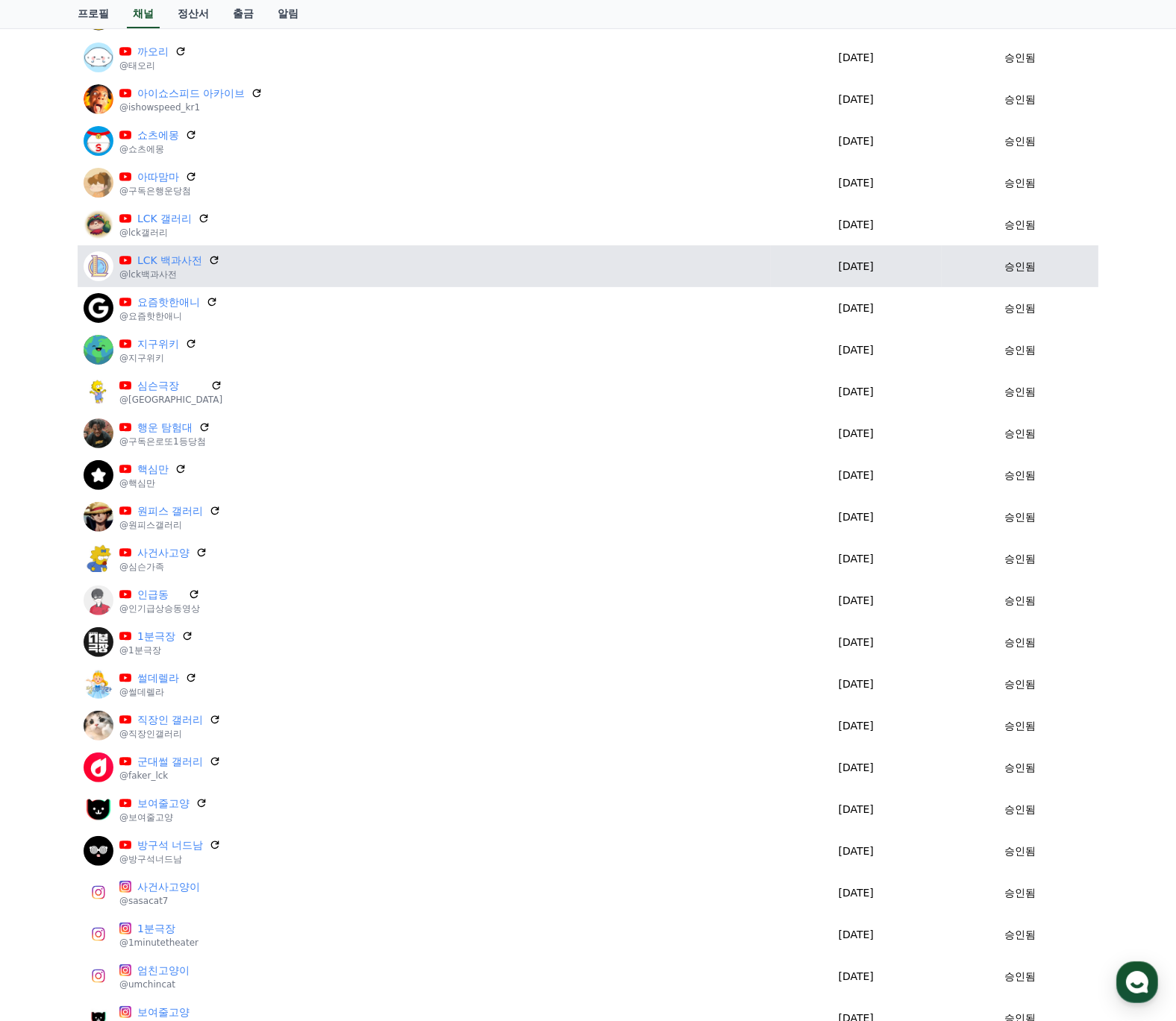
scroll to position [355, 0]
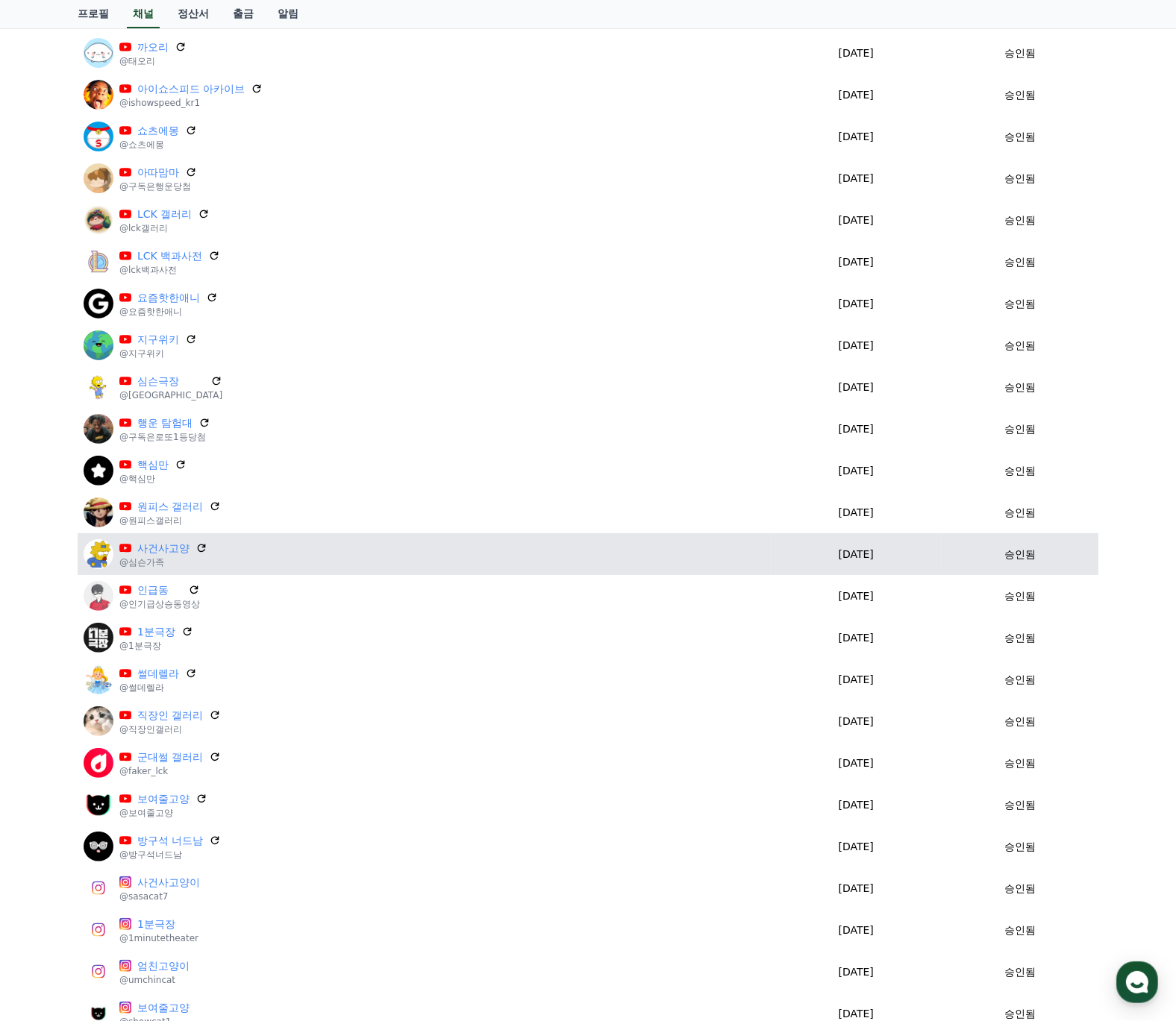
click at [389, 556] on div "사건사고양 @심슨가족" at bounding box center [423, 553] width 681 height 30
click at [258, 553] on div "사건사고양 @심슨가족" at bounding box center [423, 553] width 681 height 30
